Goal: Information Seeking & Learning: Compare options

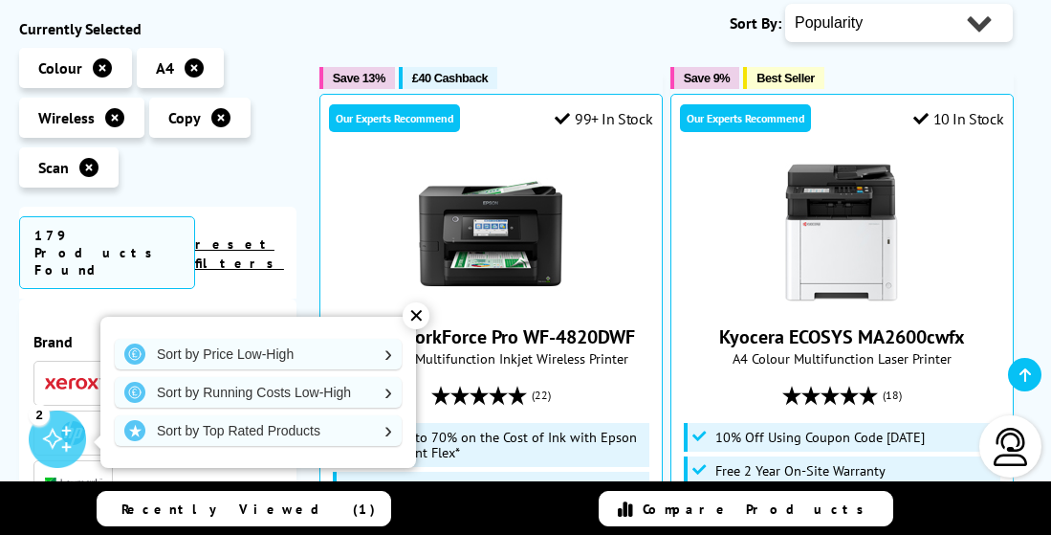
scroll to position [460, 0]
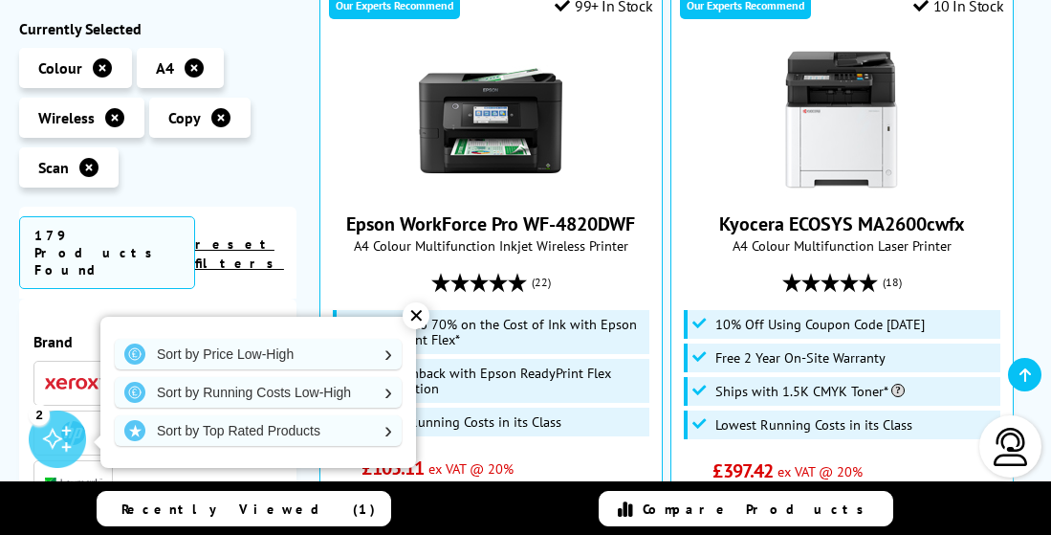
click at [421, 317] on div "✕" at bounding box center [416, 315] width 27 height 27
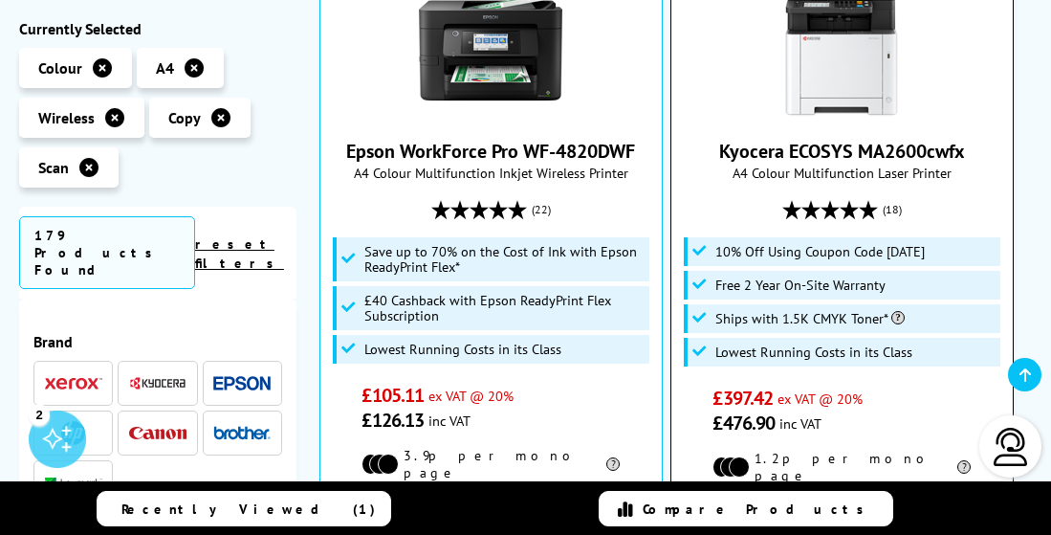
scroll to position [524, 0]
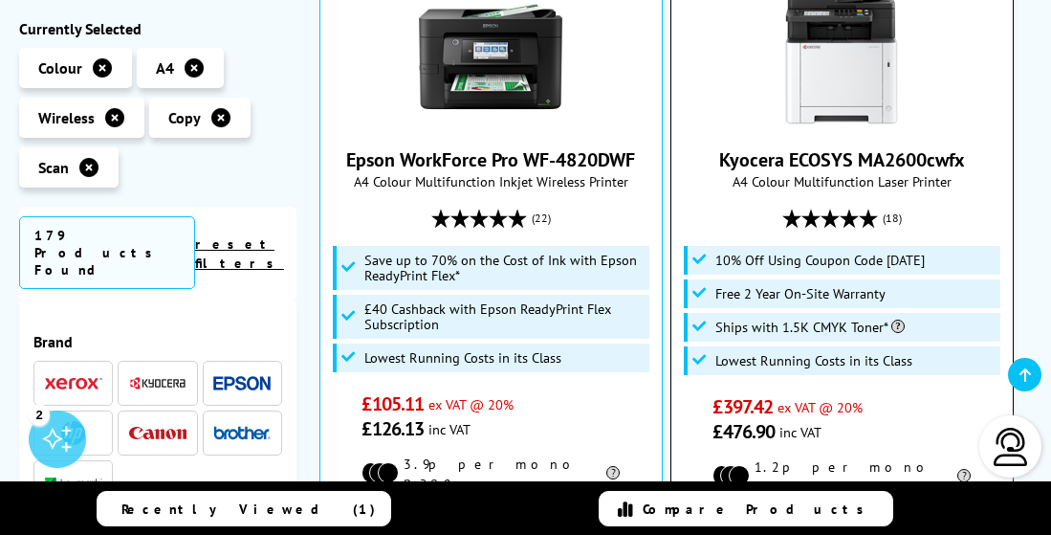
click at [884, 147] on link "Kyocera ECOSYS MA2600cwfx" at bounding box center [842, 159] width 246 height 25
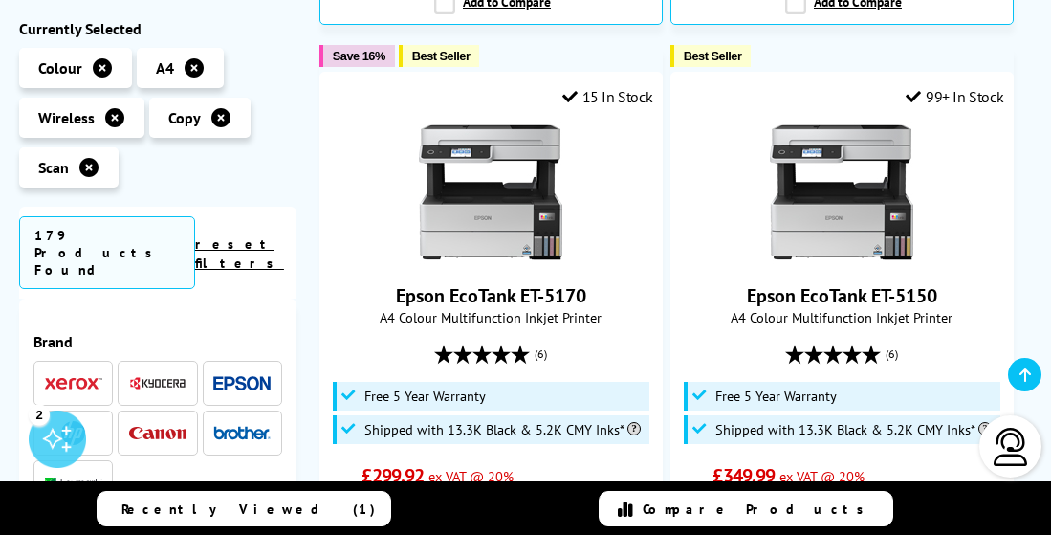
scroll to position [1996, 0]
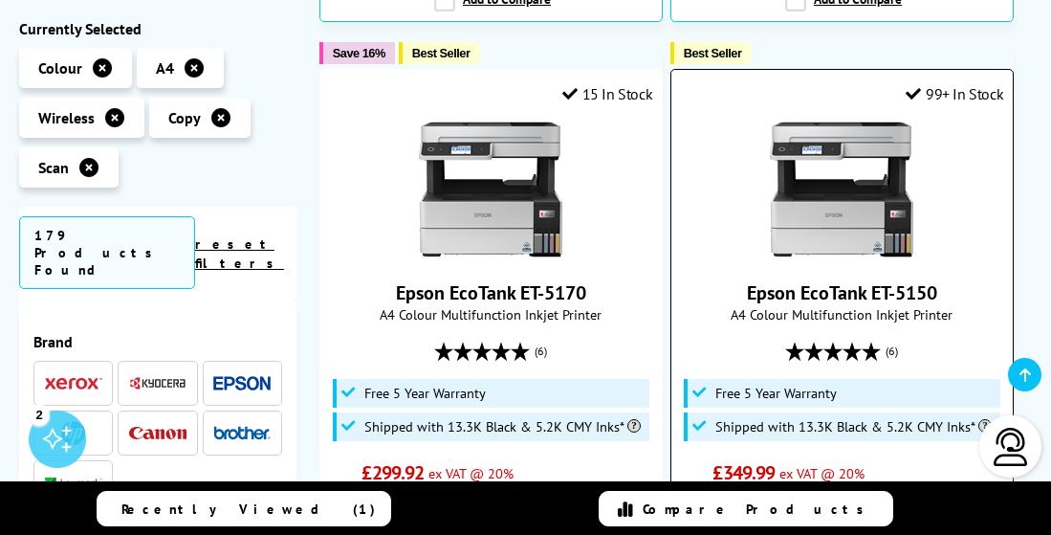
click at [844, 280] on link "Epson EcoTank ET-5150" at bounding box center [842, 292] width 190 height 25
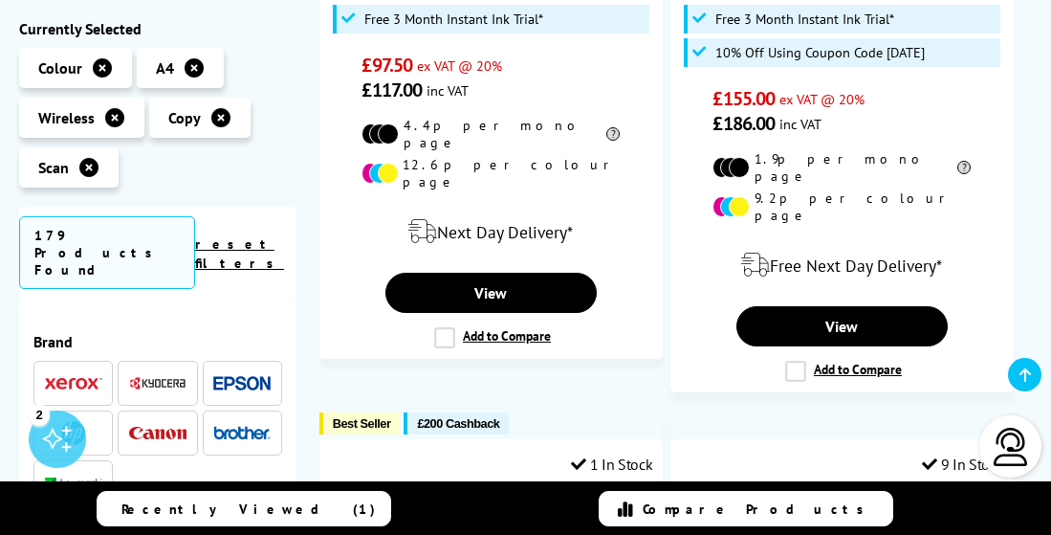
scroll to position [4122, 0]
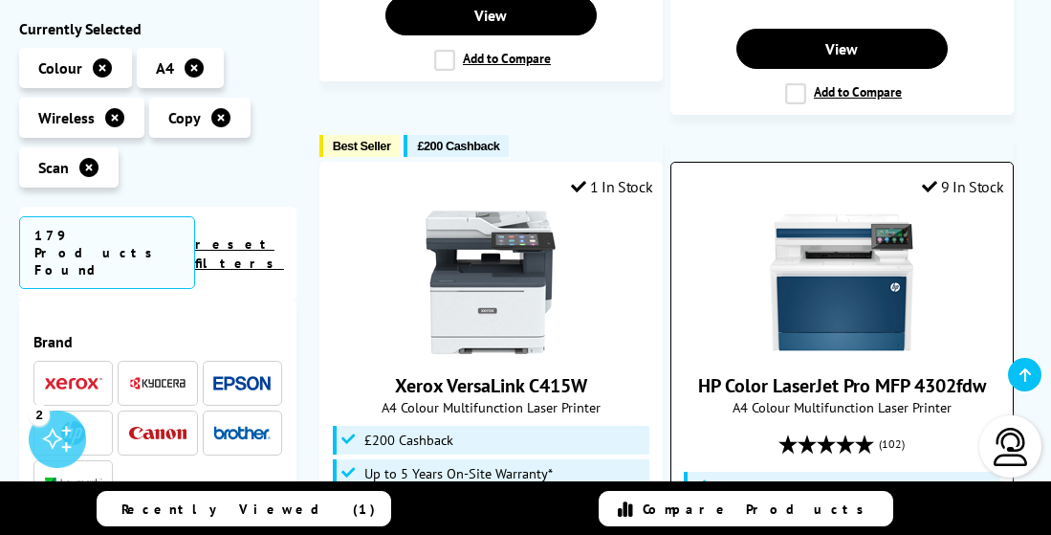
click at [886, 373] on link "HP Color LaserJet Pro MFP 4302fdw" at bounding box center [842, 385] width 288 height 25
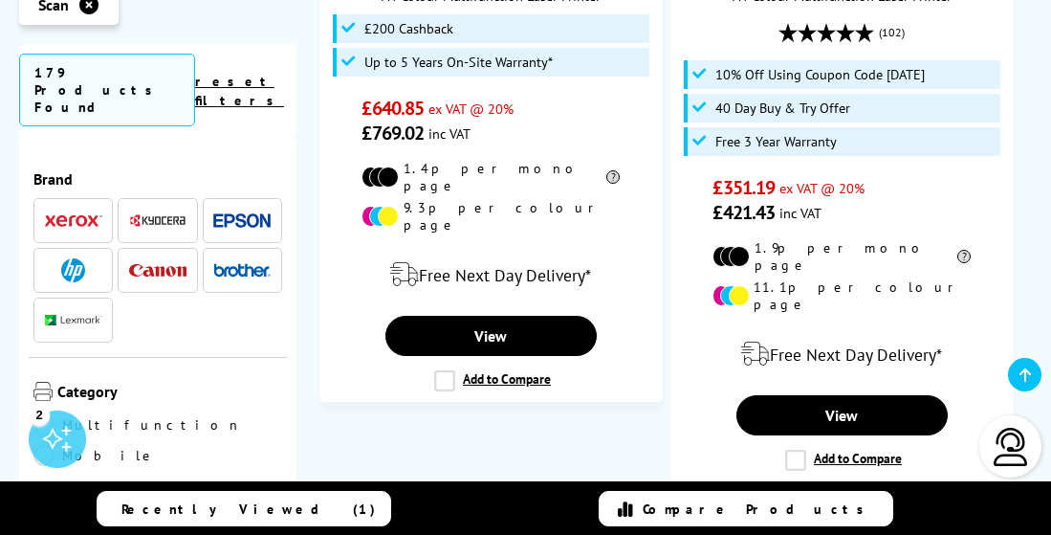
scroll to position [4692, 0]
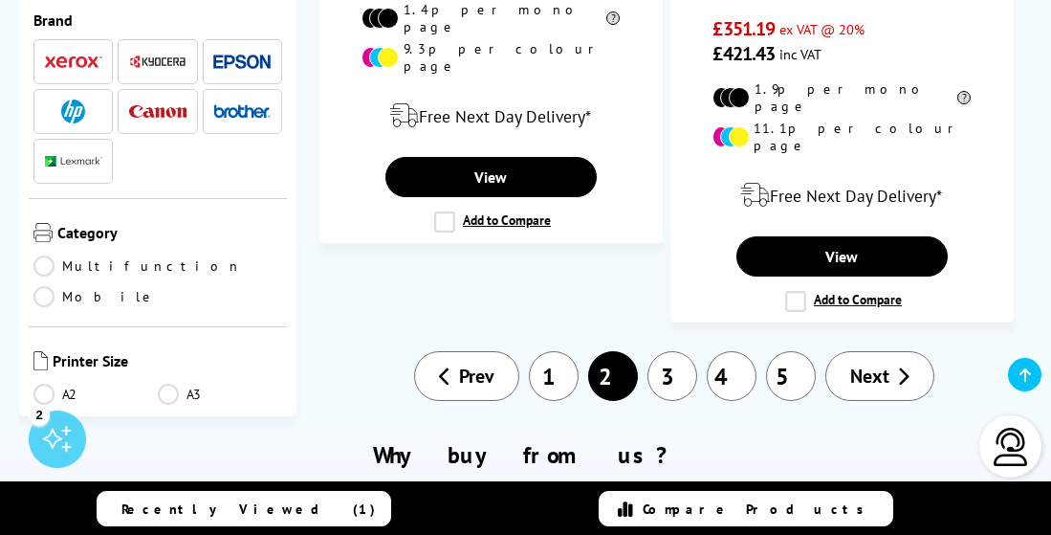
click at [906, 366] on icon at bounding box center [903, 375] width 12 height 19
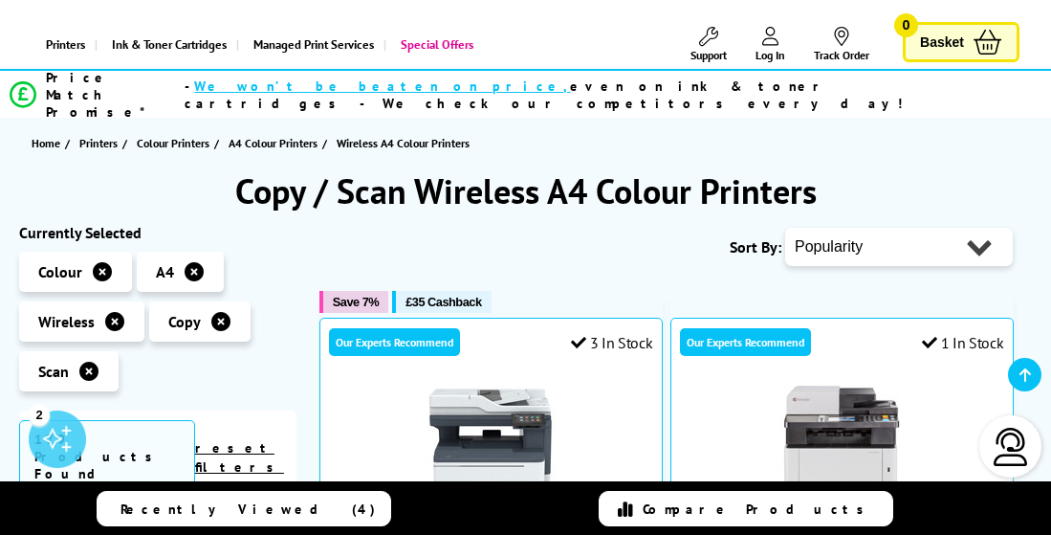
scroll to position [120, 0]
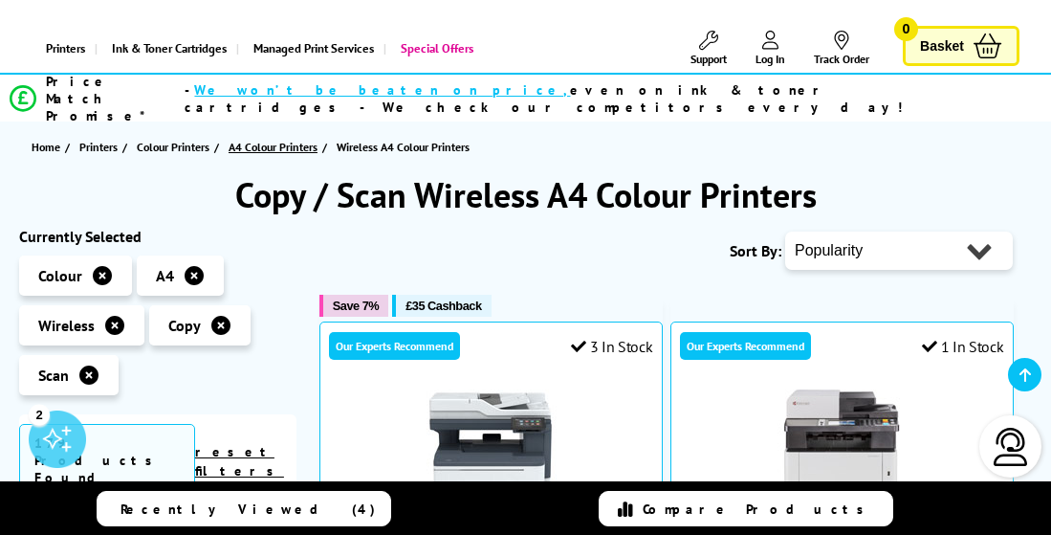
click at [282, 137] on span "A4 Colour Printers" at bounding box center [273, 147] width 89 height 20
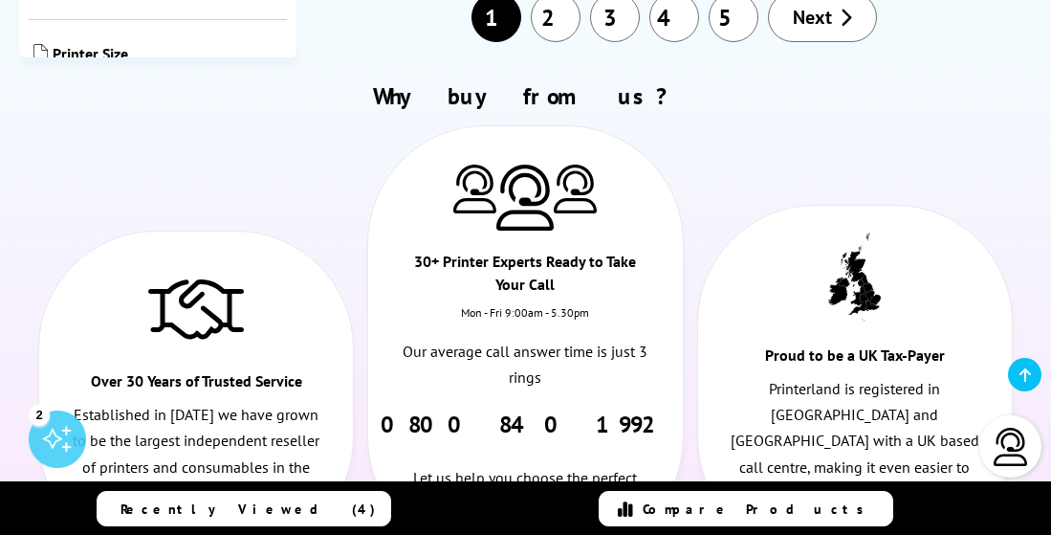
scroll to position [5614, 0]
